Goal: Task Accomplishment & Management: Complete application form

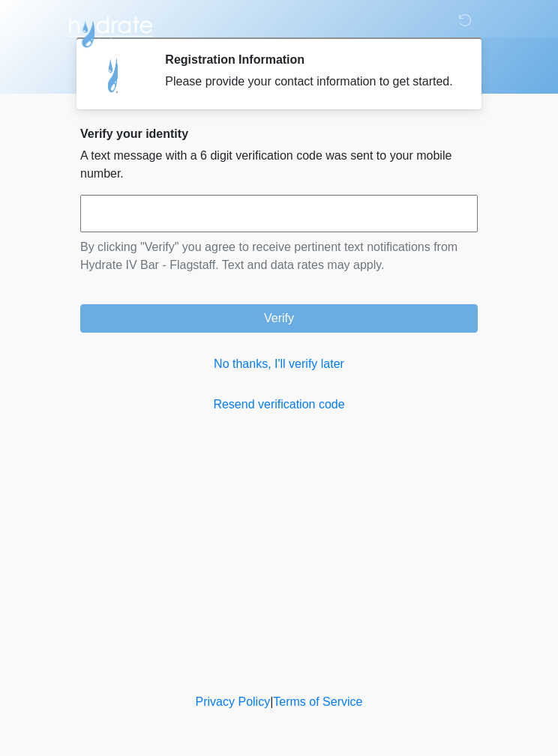
click at [296, 373] on link "No thanks, I'll verify later" at bounding box center [278, 364] width 397 height 18
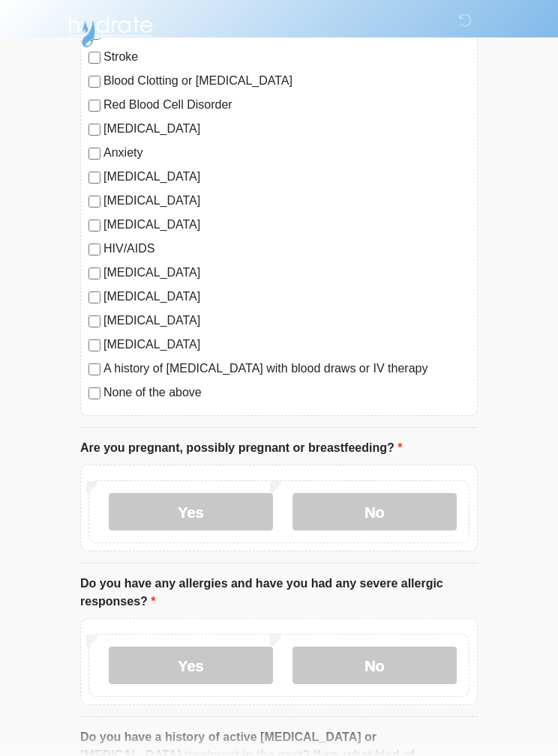
scroll to position [219, 0]
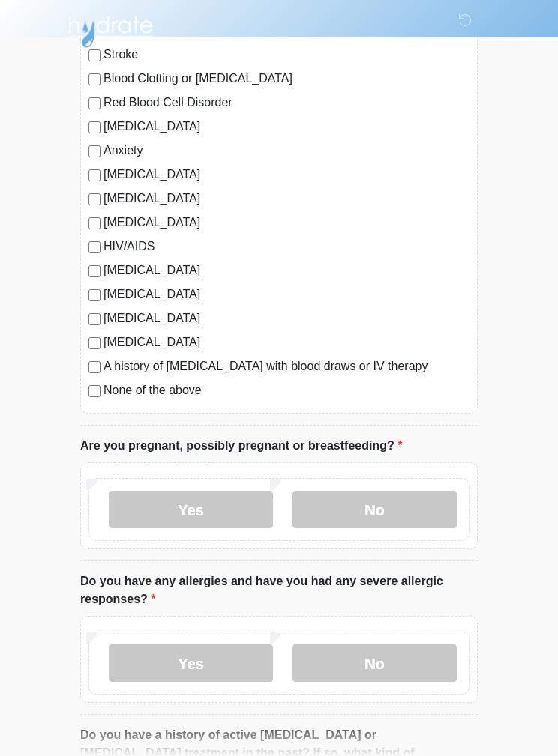
click at [405, 504] on label "No" at bounding box center [374, 509] width 164 height 37
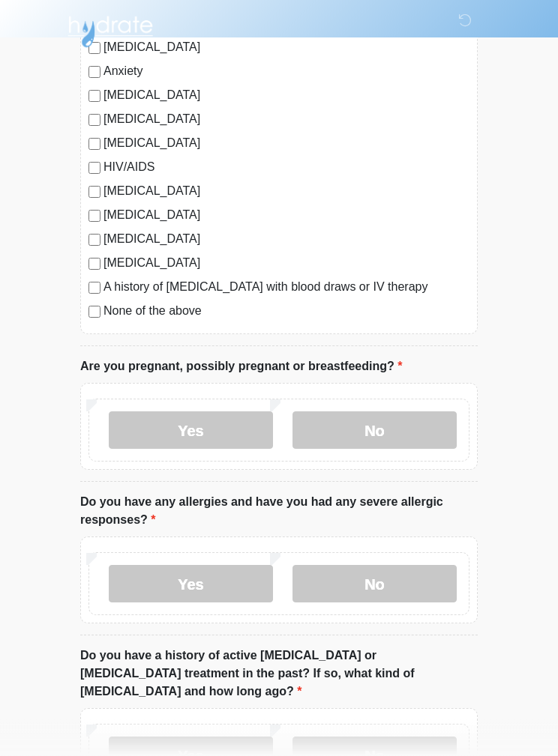
click at [408, 586] on label "No" at bounding box center [374, 584] width 164 height 37
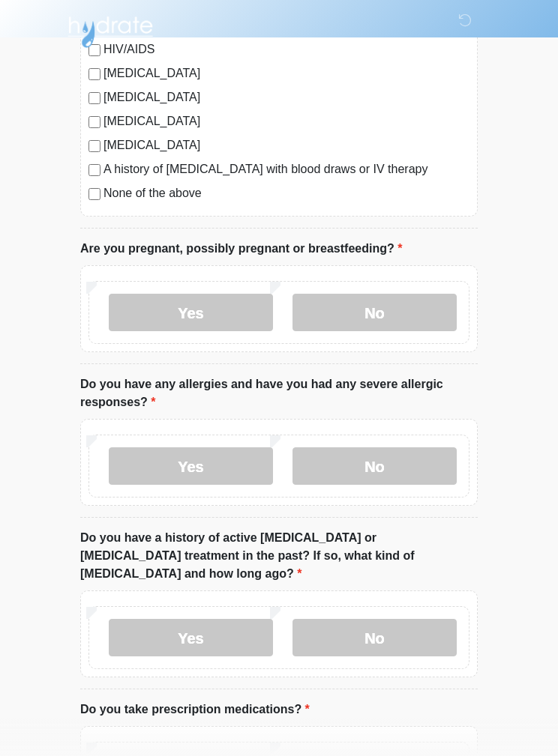
click at [414, 619] on label "No" at bounding box center [374, 637] width 164 height 37
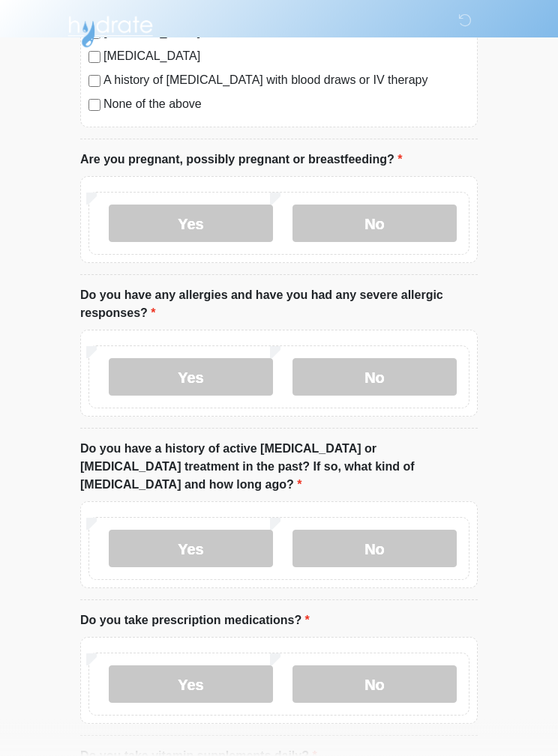
click at [414, 666] on label "No" at bounding box center [374, 684] width 164 height 37
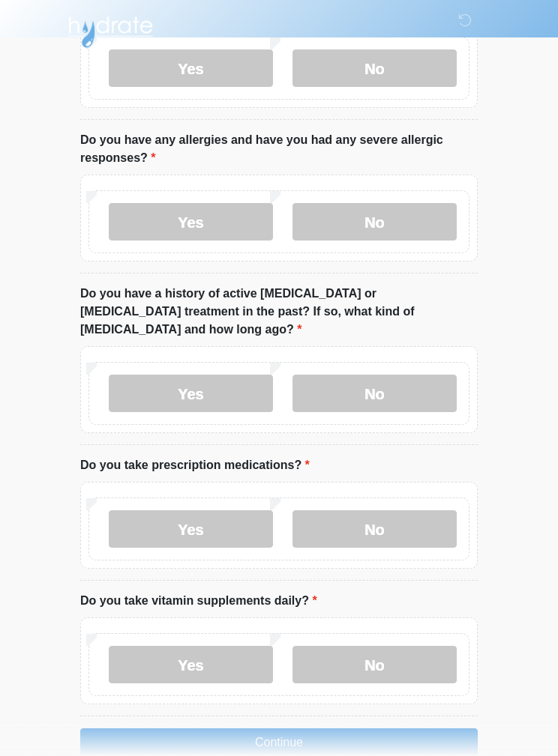
scroll to position [662, 0]
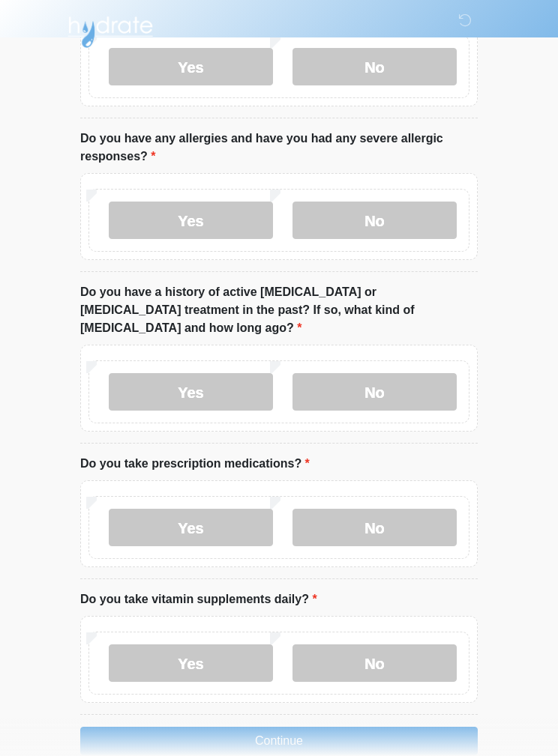
click at [384, 644] on label "No" at bounding box center [374, 662] width 164 height 37
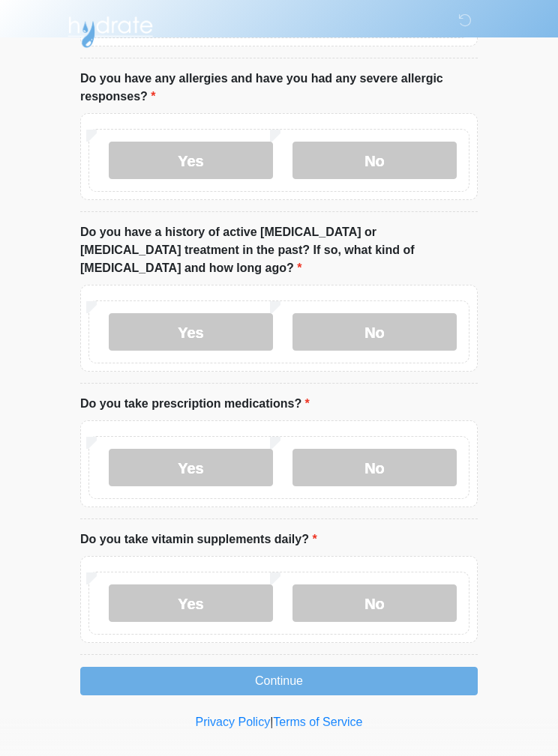
click at [284, 667] on button "Continue" at bounding box center [278, 681] width 397 height 28
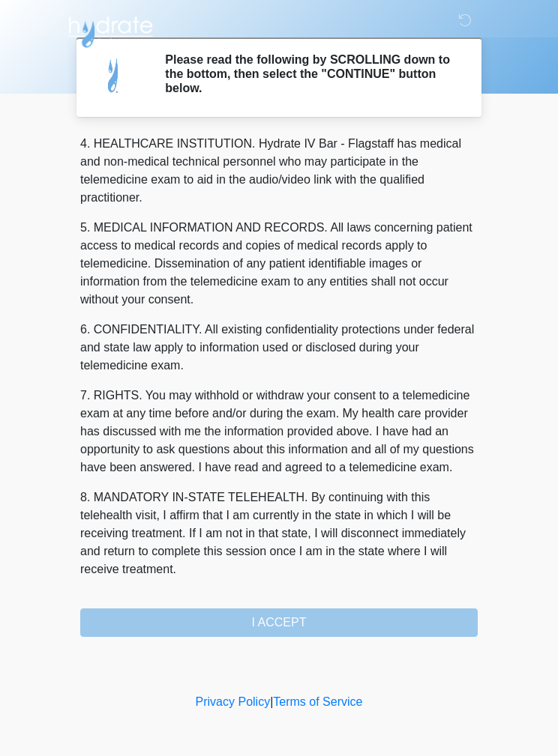
scroll to position [431, 0]
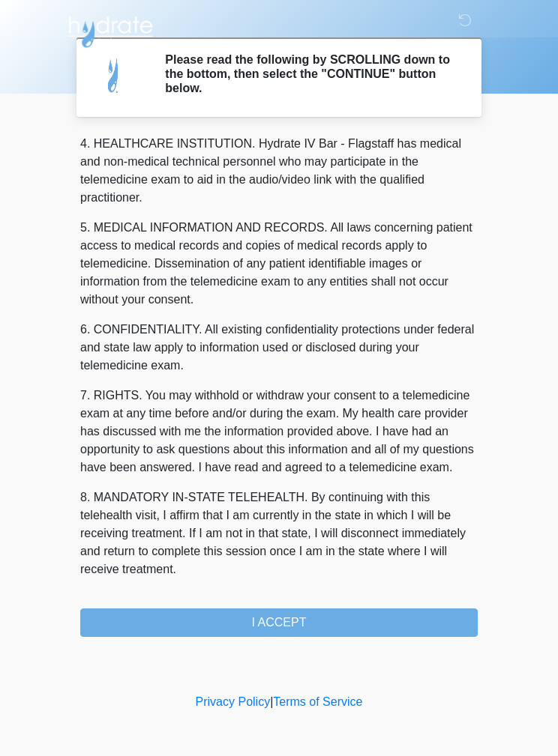
click at [289, 625] on button "I ACCEPT" at bounding box center [278, 622] width 397 height 28
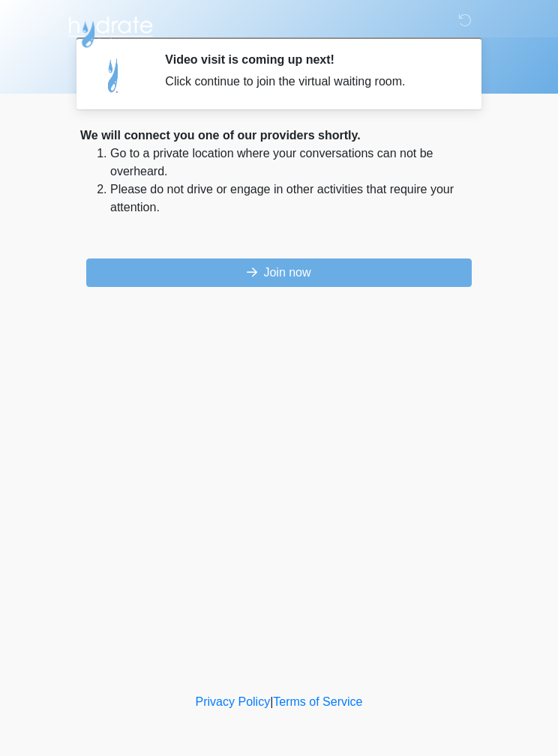
click at [322, 262] on button "Join now" at bounding box center [278, 273] width 385 height 28
